Goal: Book appointment/travel/reservation

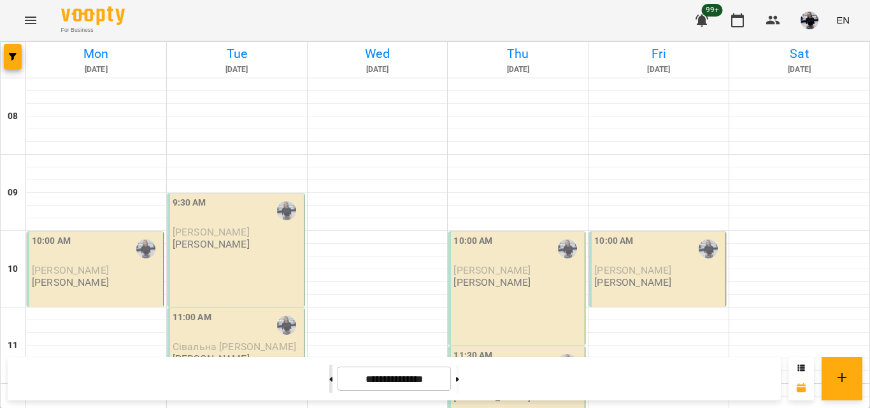
click at [329, 376] on button at bounding box center [330, 379] width 3 height 28
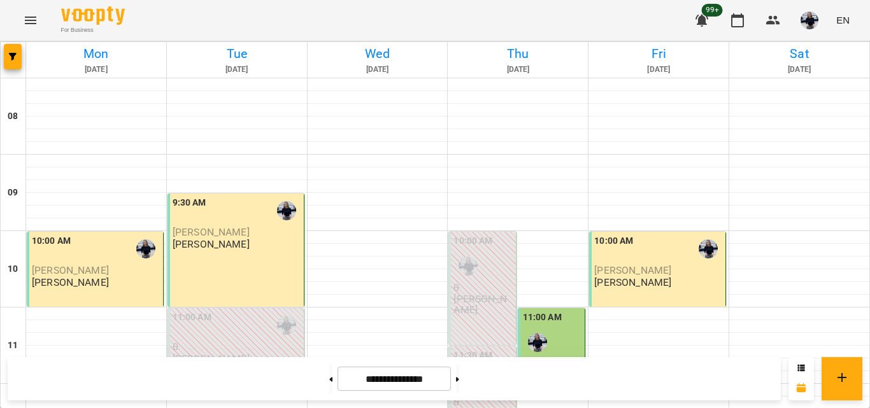
scroll to position [764, 0]
click at [459, 383] on button at bounding box center [457, 379] width 3 height 28
type input "**********"
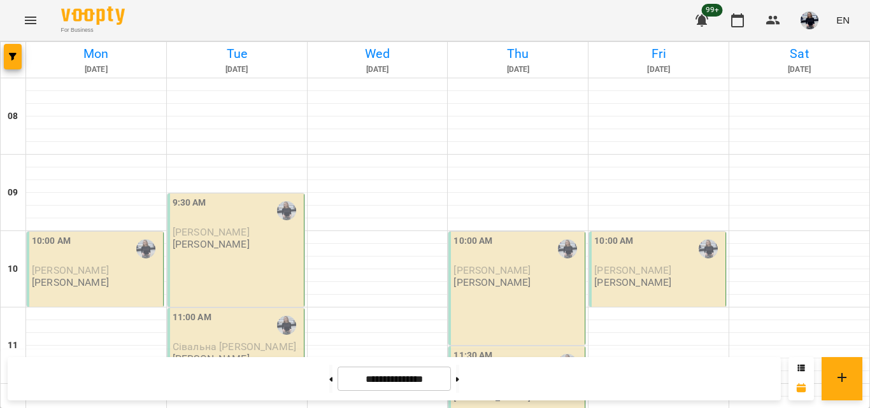
scroll to position [0, 0]
click at [87, 260] on div "10:00 AM" at bounding box center [96, 248] width 129 height 29
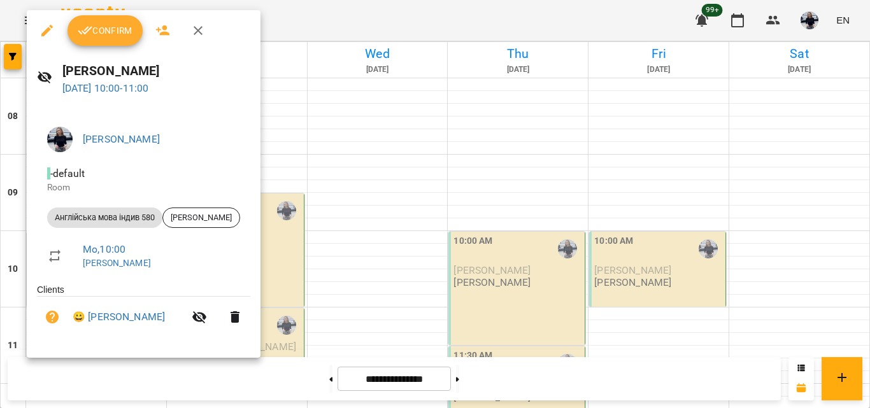
click at [96, 32] on span "Confirm" at bounding box center [105, 30] width 55 height 15
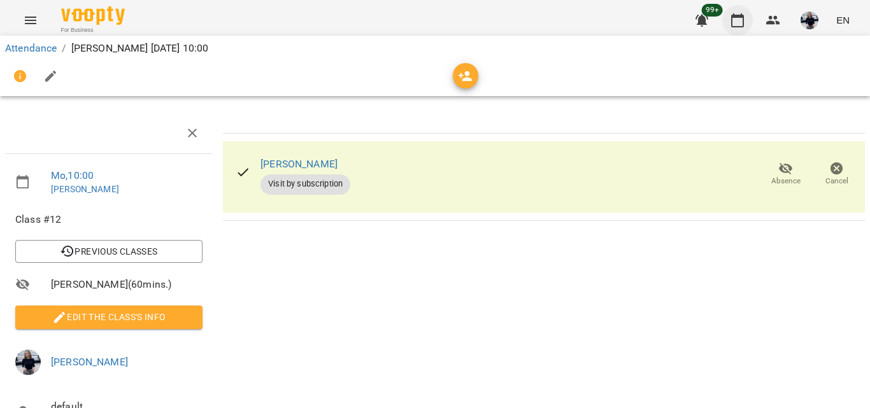
click at [740, 19] on icon "button" at bounding box center [736, 20] width 15 height 15
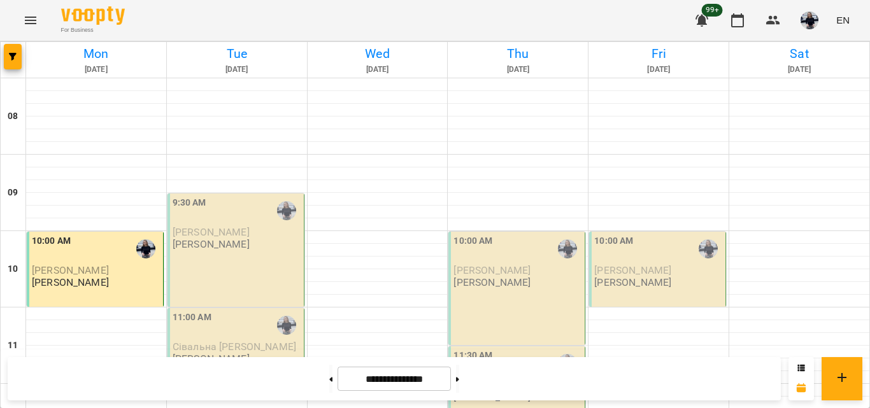
scroll to position [828, 0]
